Goal: Find specific page/section: Find specific page/section

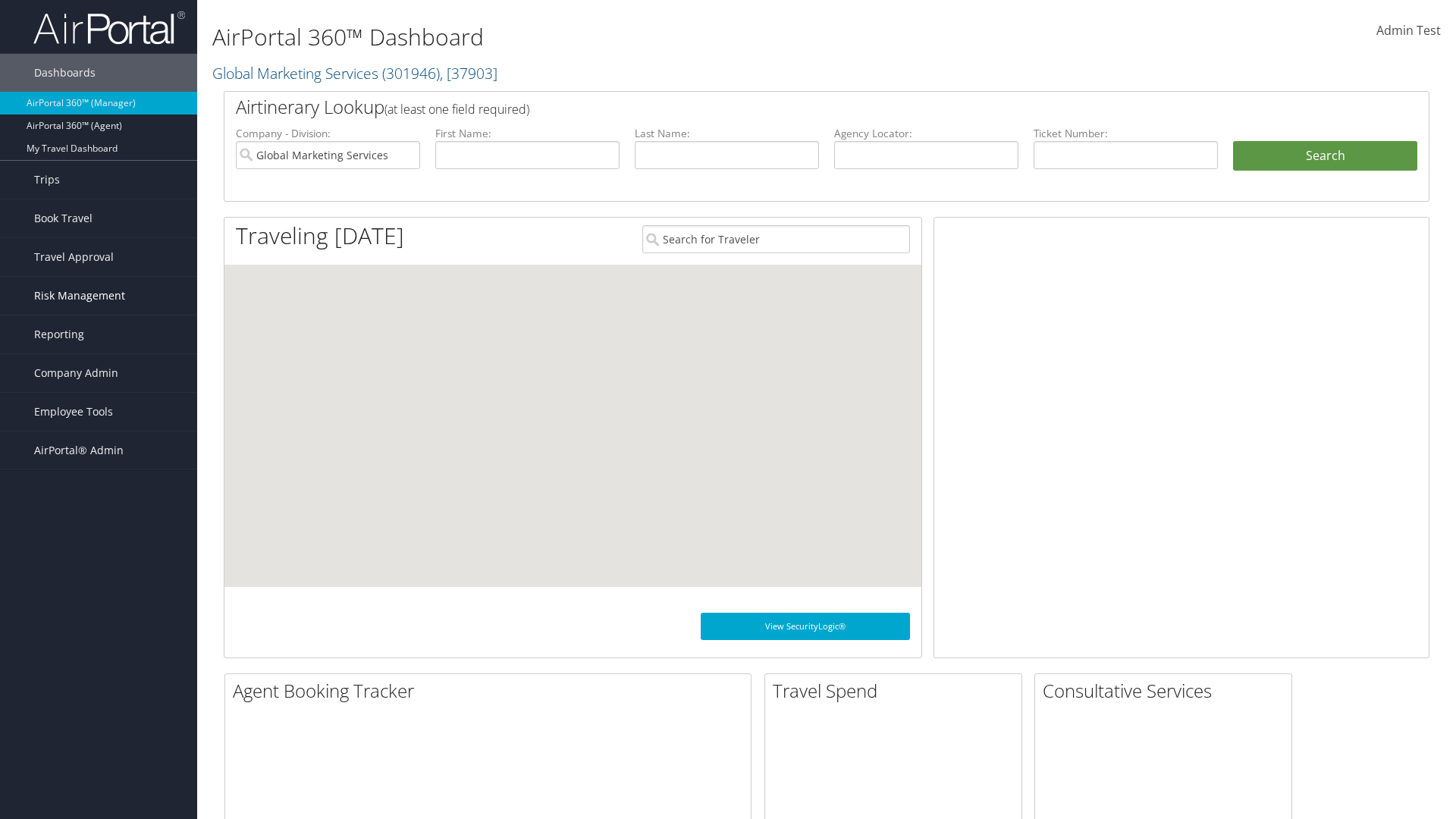
click at [99, 296] on span "Risk Management" at bounding box center [79, 296] width 91 height 38
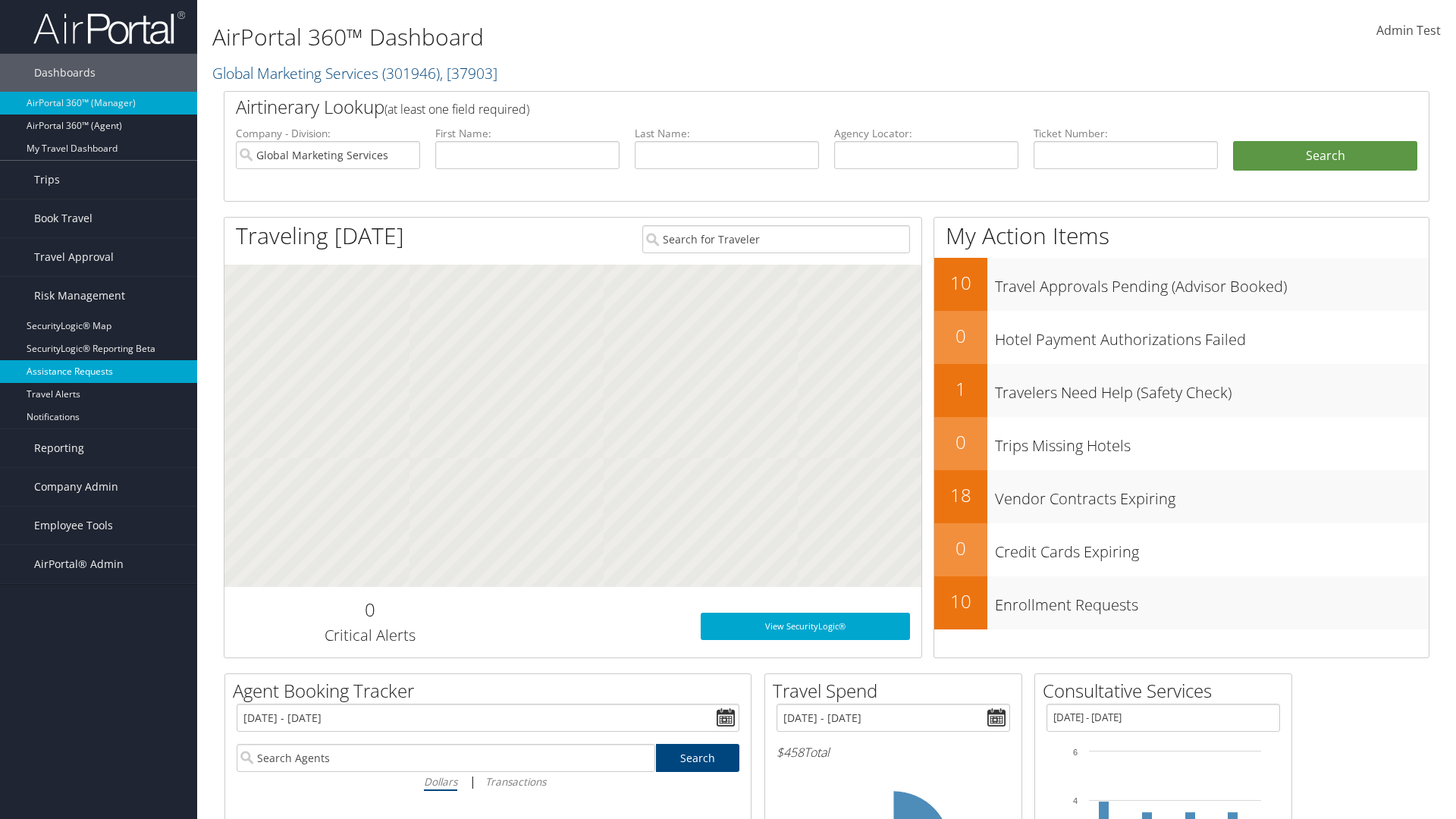
click at [99, 372] on link "Assistance Requests" at bounding box center [99, 371] width 197 height 22
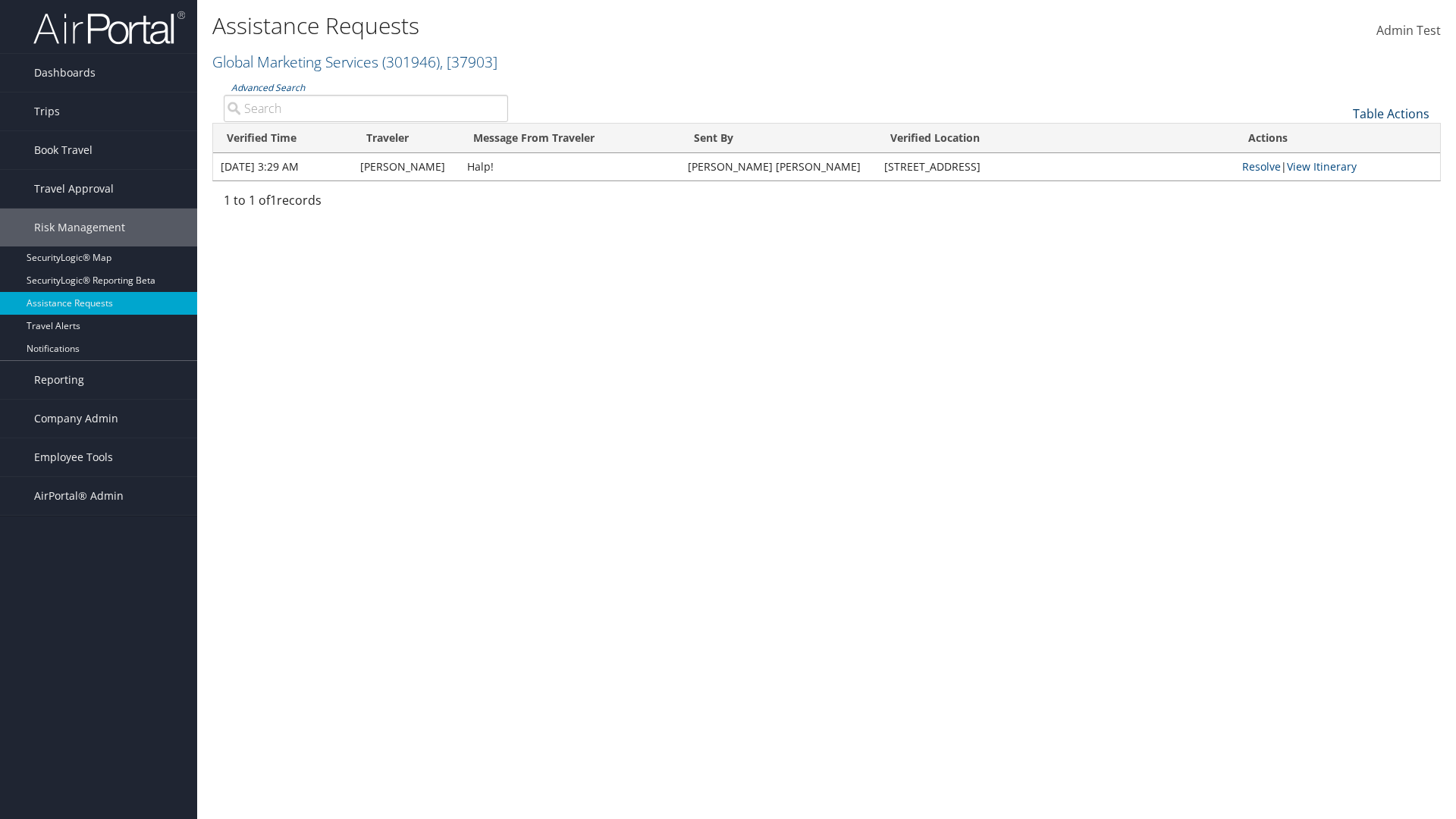
click at [1391, 113] on link "Table Actions" at bounding box center [1391, 113] width 77 height 17
click at [1339, 162] on link "Page Length" at bounding box center [1339, 162] width 199 height 26
